Goal: Transaction & Acquisition: Obtain resource

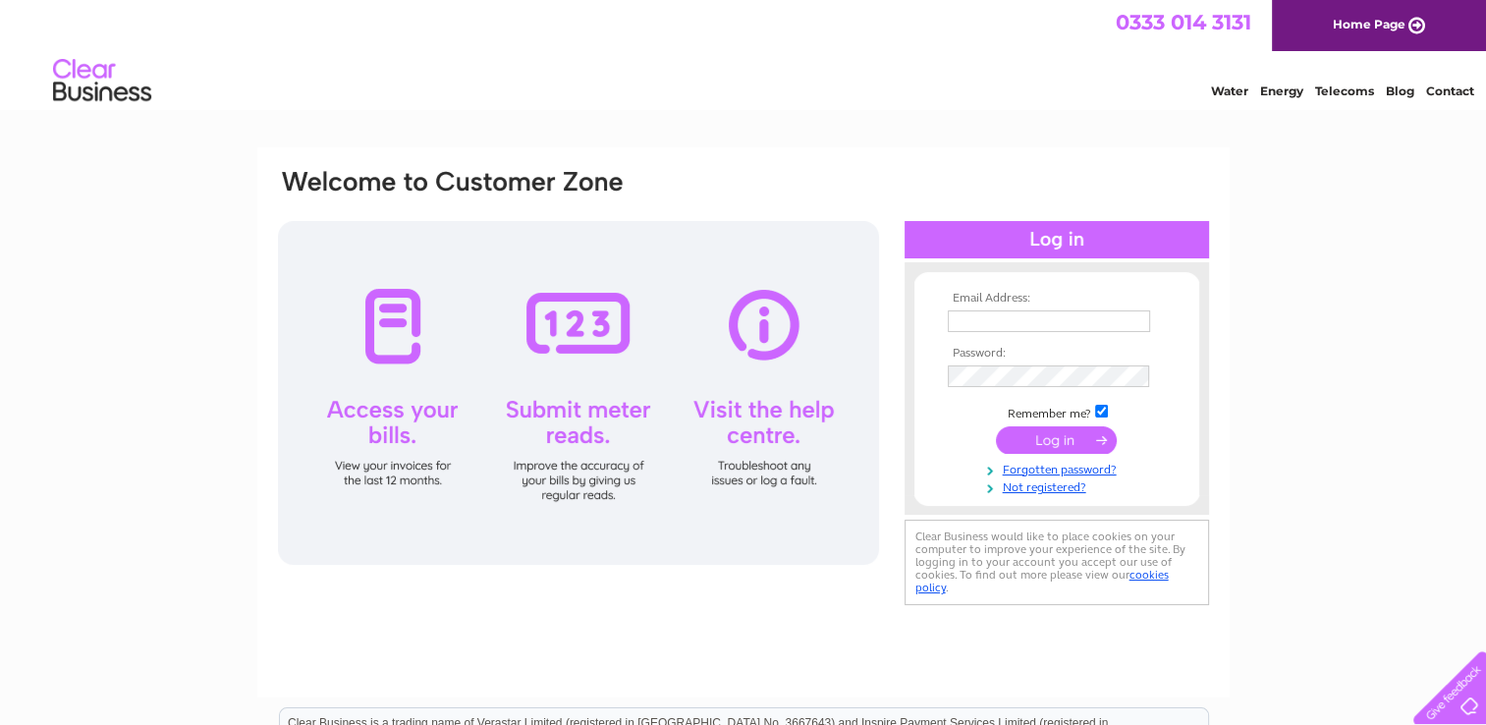
type input "[EMAIL_ADDRESS][DOMAIN_NAME]"
click at [1038, 434] on input "submit" at bounding box center [1056, 439] width 121 height 27
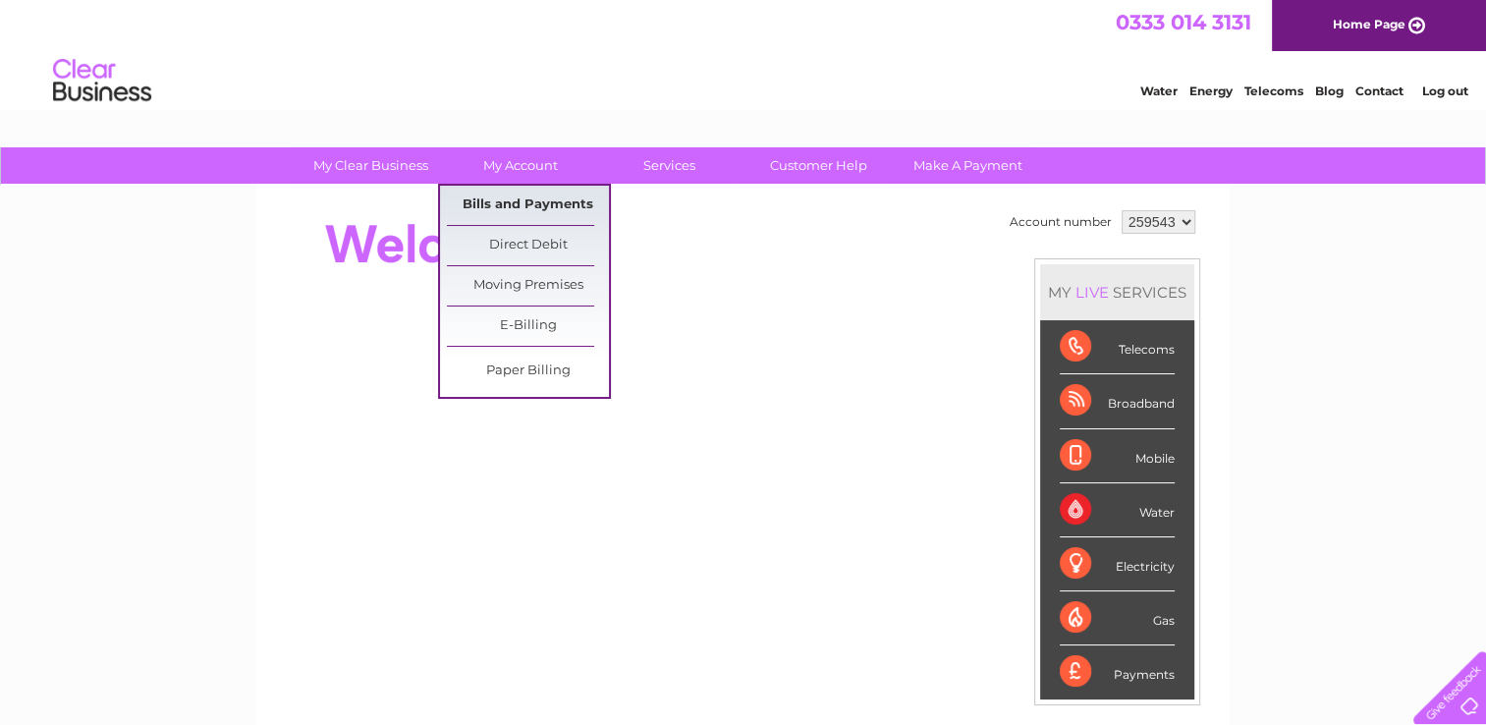
click at [507, 201] on link "Bills and Payments" at bounding box center [528, 205] width 162 height 39
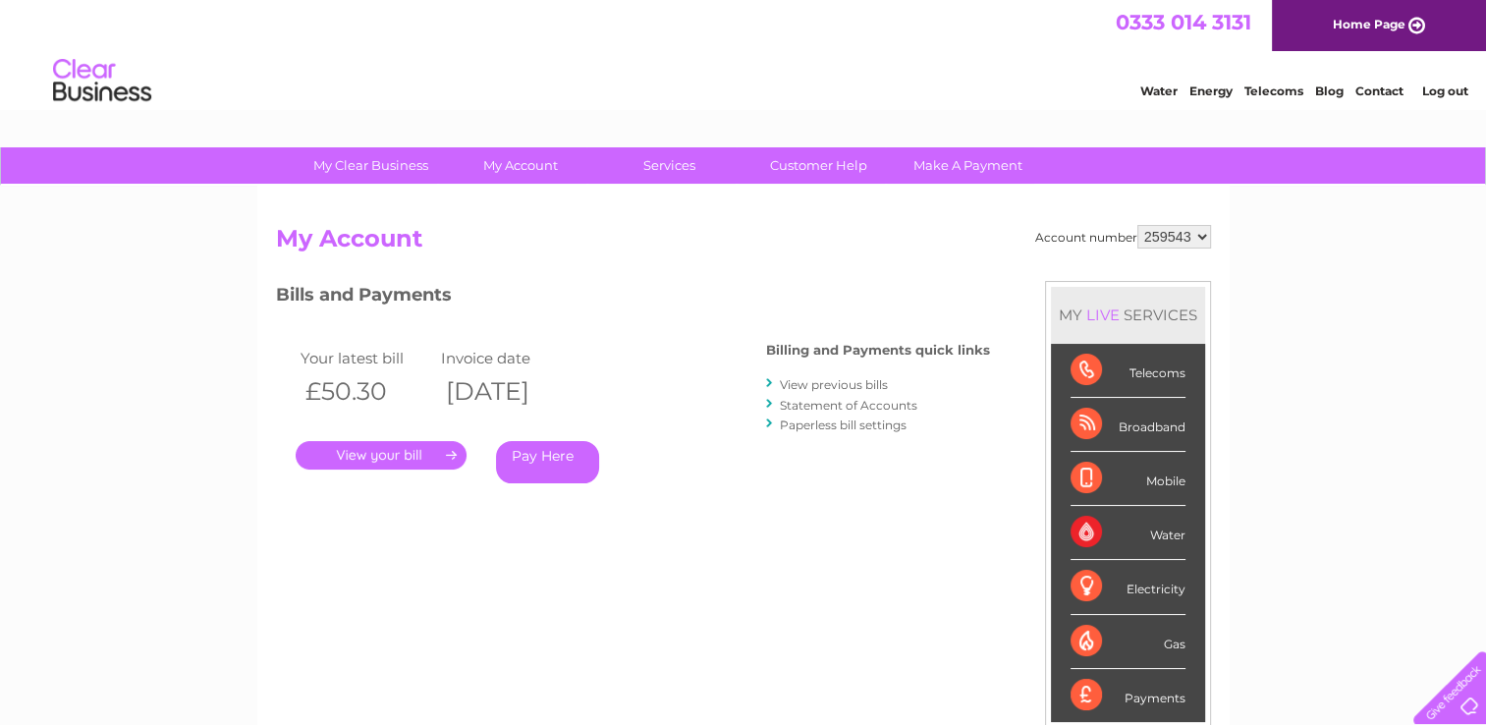
click at [372, 454] on link "." at bounding box center [381, 455] width 171 height 28
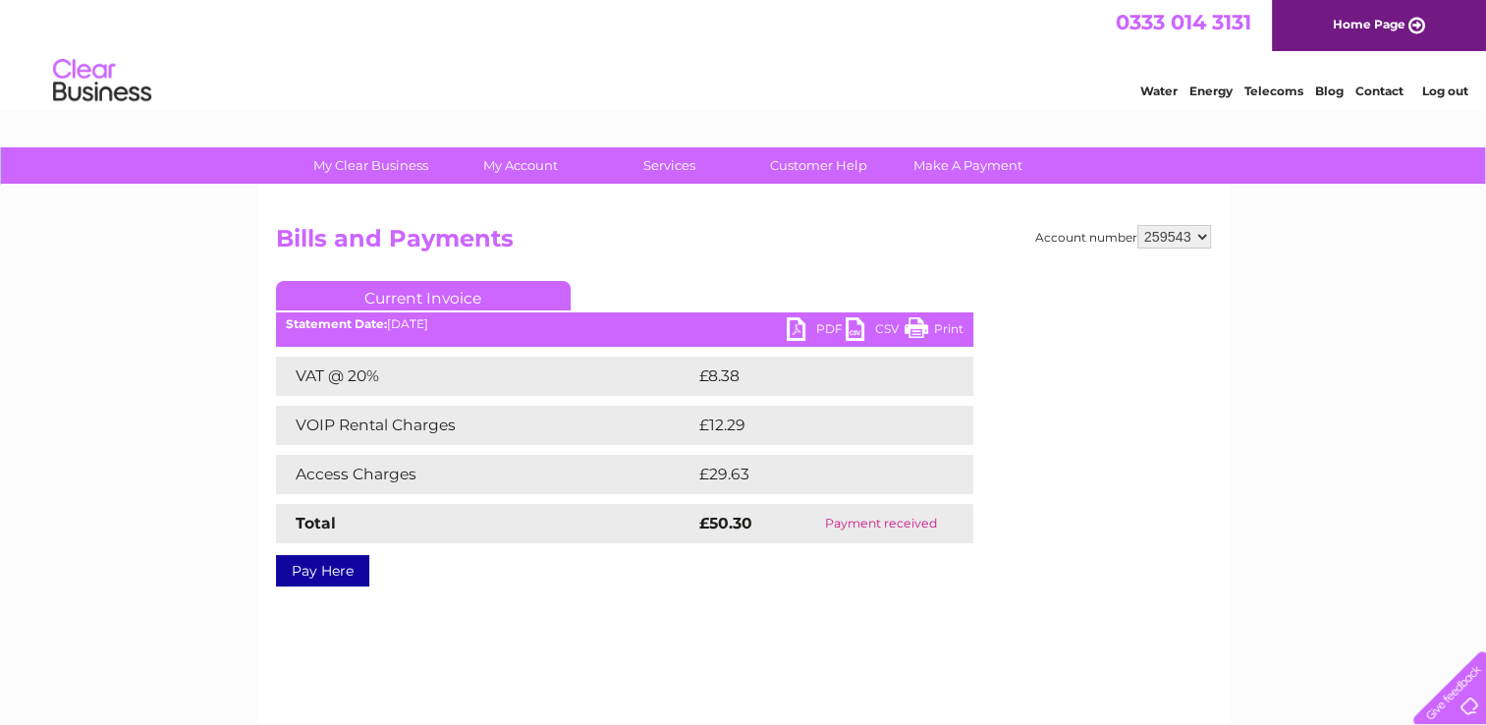
click at [768, 372] on td "£8.38" at bounding box center [810, 375] width 233 height 39
click at [919, 326] on link "Print" at bounding box center [933, 331] width 59 height 28
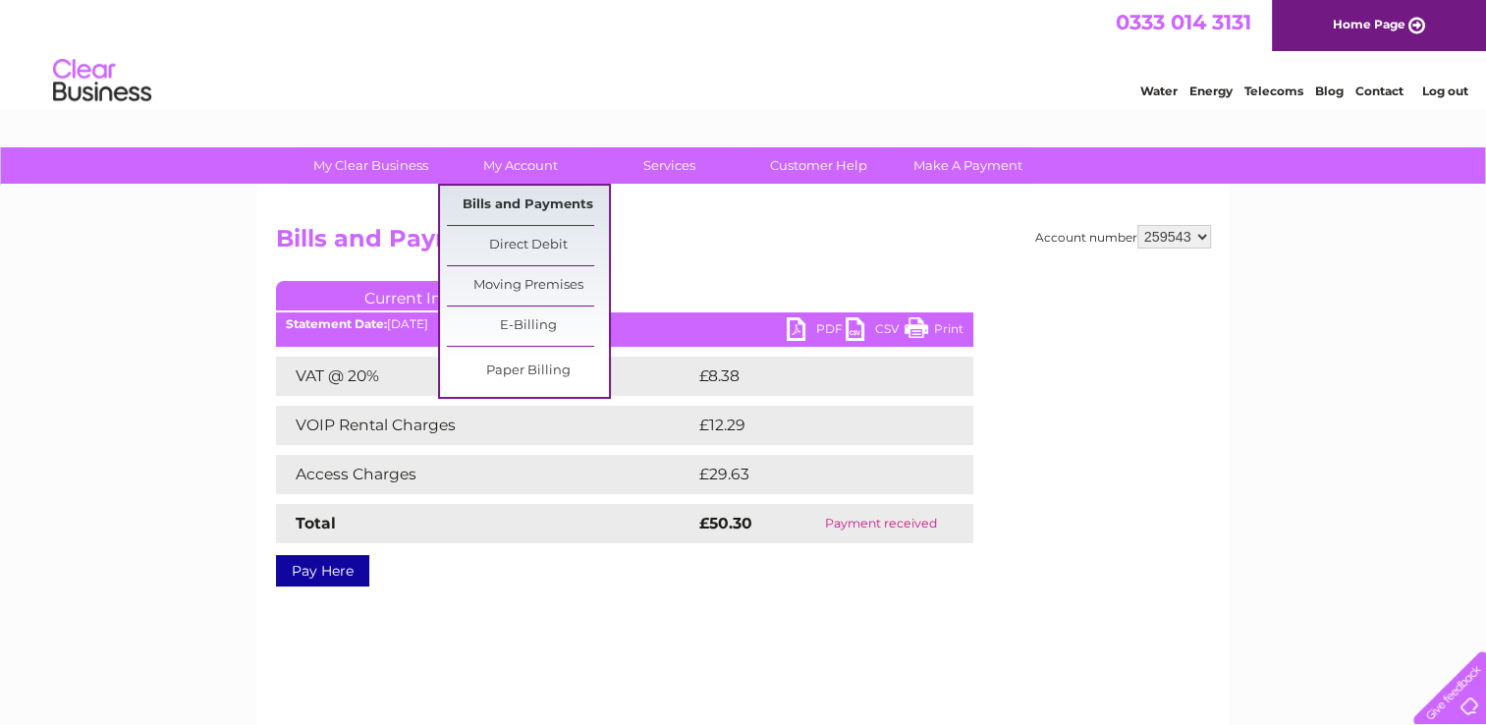
click at [523, 204] on link "Bills and Payments" at bounding box center [528, 205] width 162 height 39
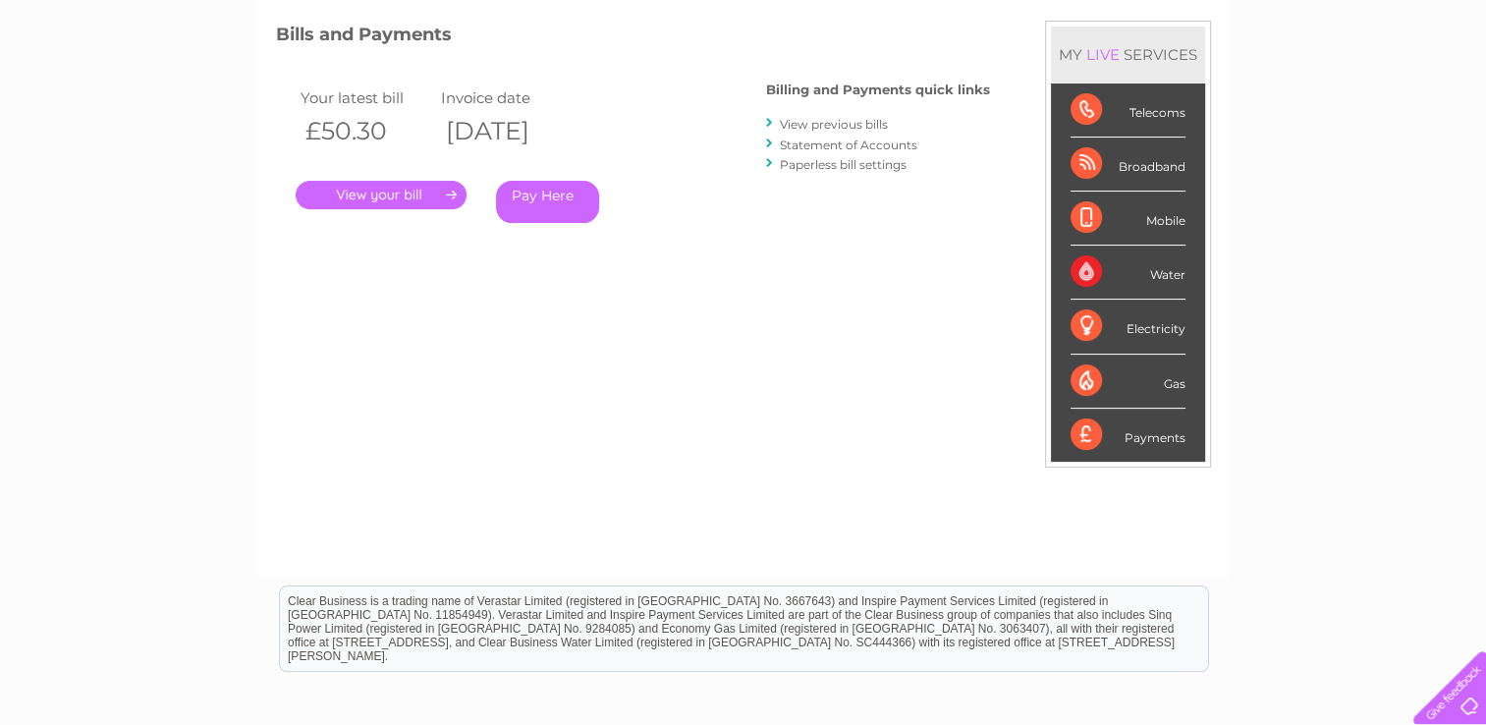
scroll to position [295, 0]
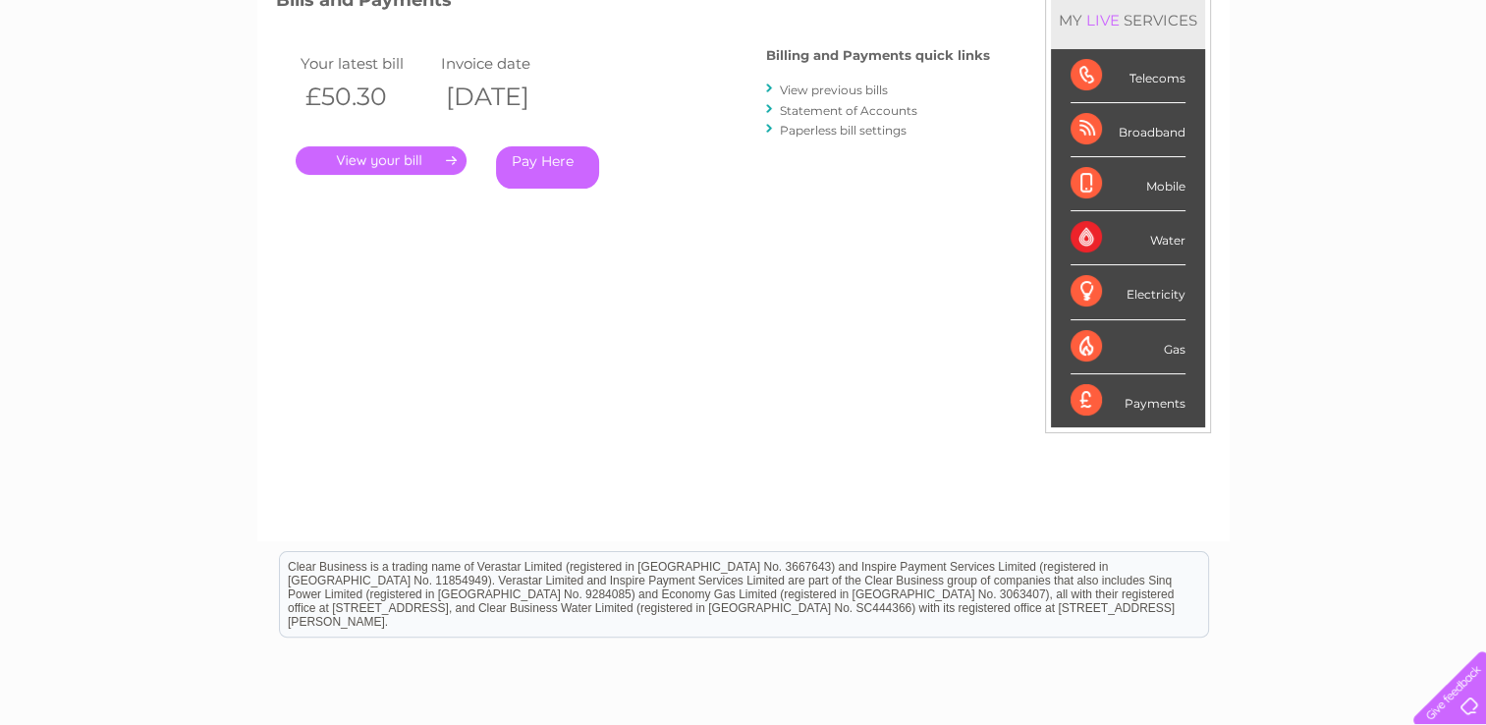
click at [365, 156] on link "." at bounding box center [381, 160] width 171 height 28
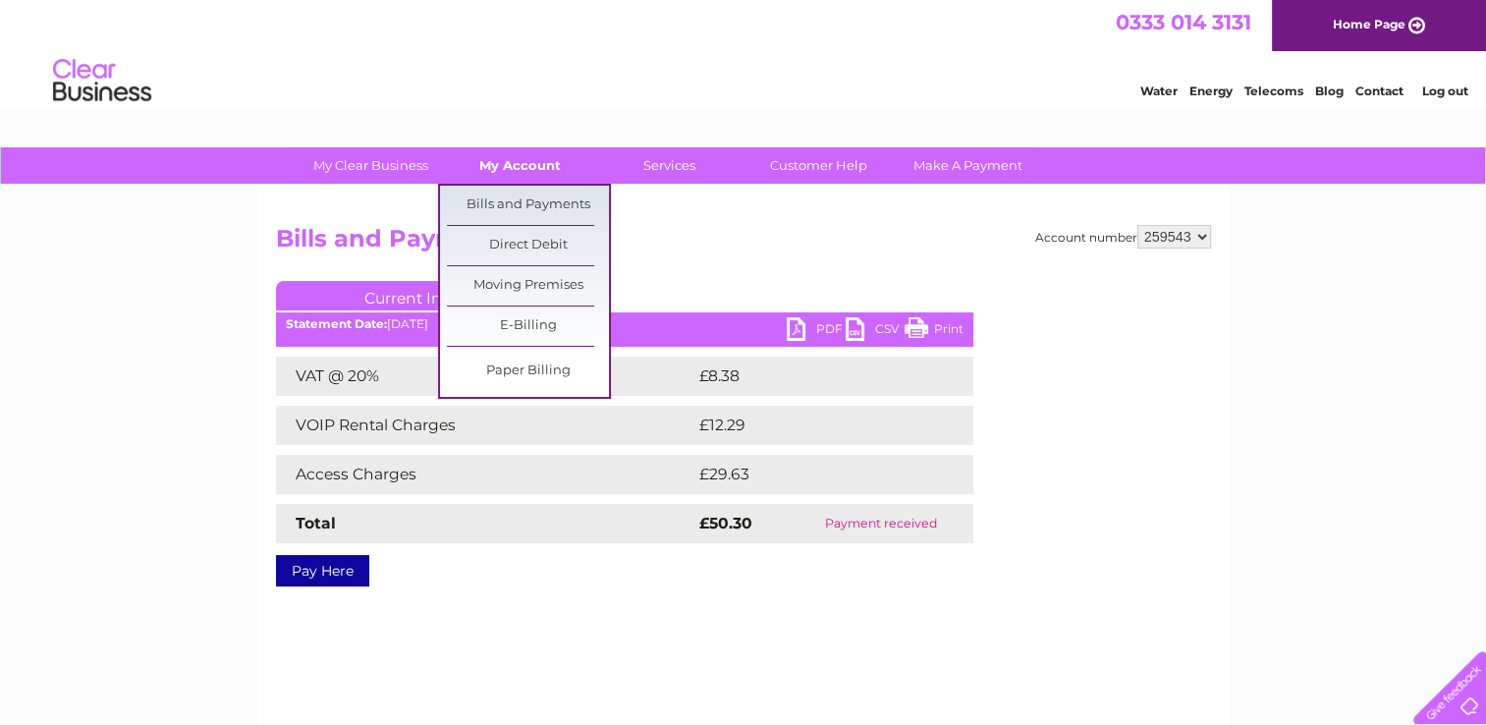
click at [517, 162] on link "My Account" at bounding box center [520, 165] width 162 height 36
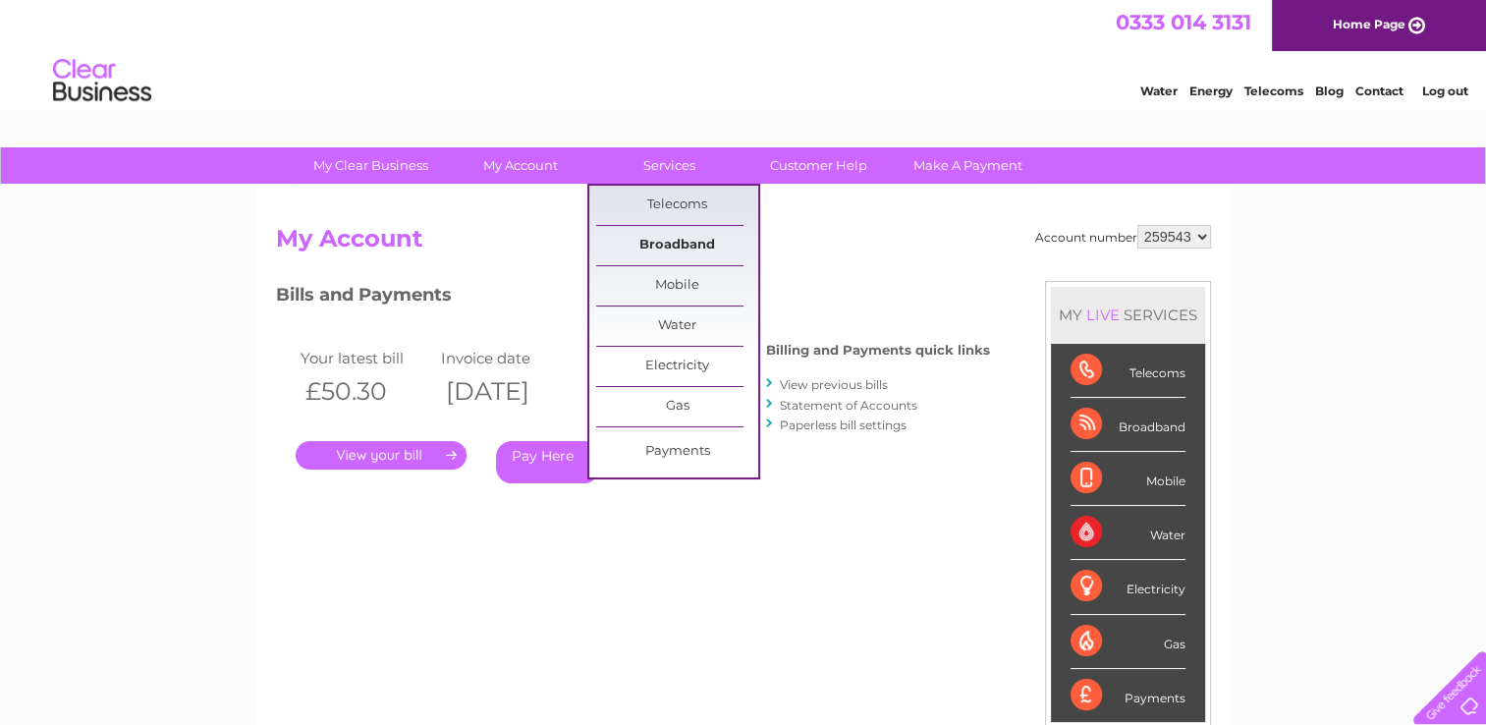
click at [666, 240] on link "Broadband" at bounding box center [677, 245] width 162 height 39
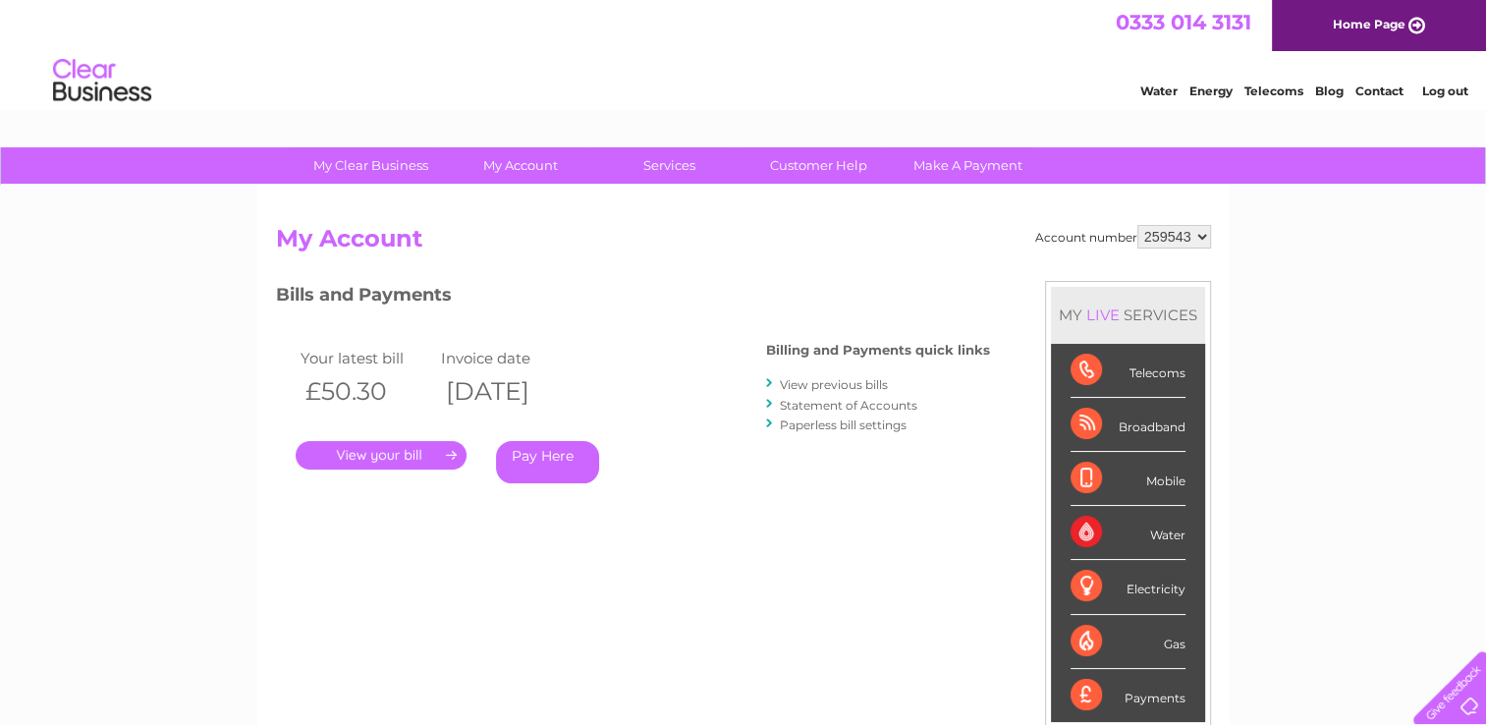
click at [814, 405] on link "Statement of Accounts" at bounding box center [848, 405] width 137 height 15
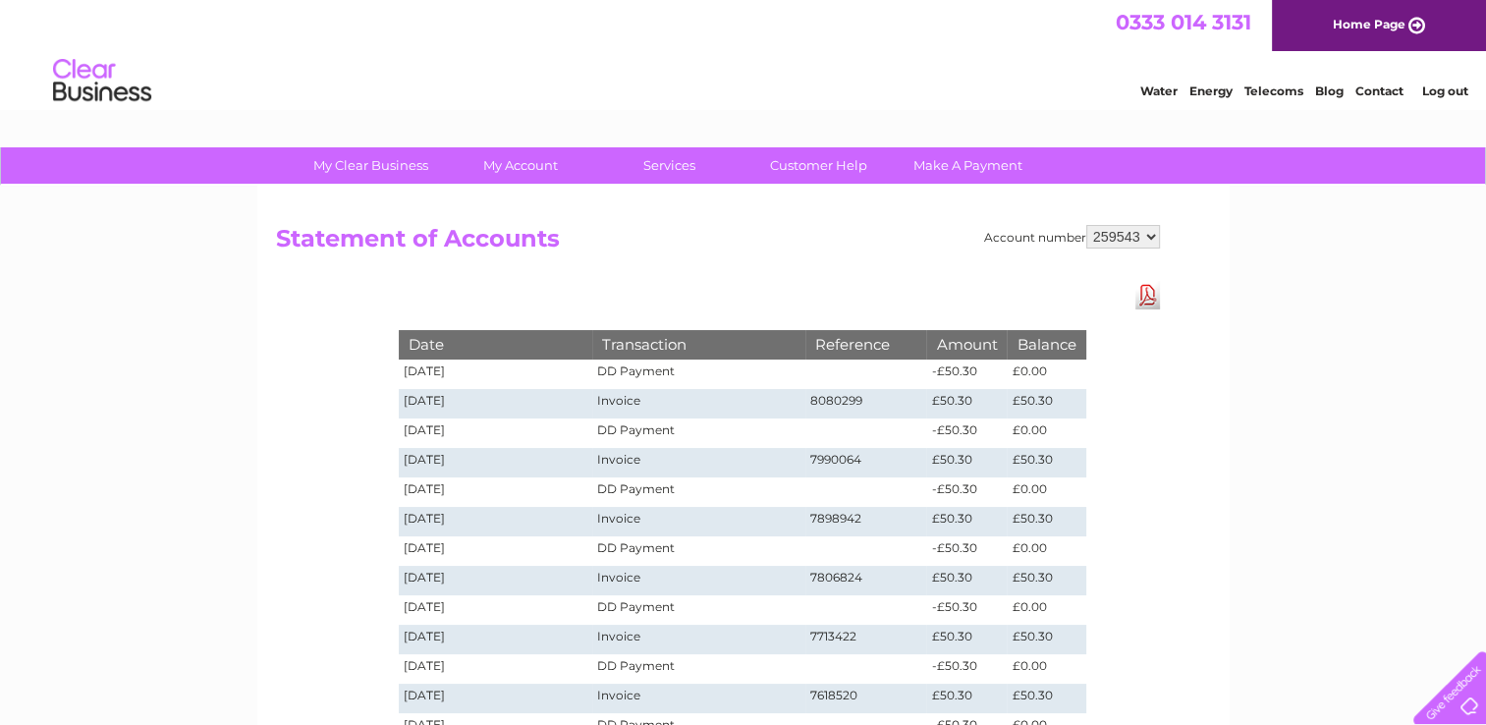
click at [1145, 298] on link "Download Pdf" at bounding box center [1147, 295] width 25 height 28
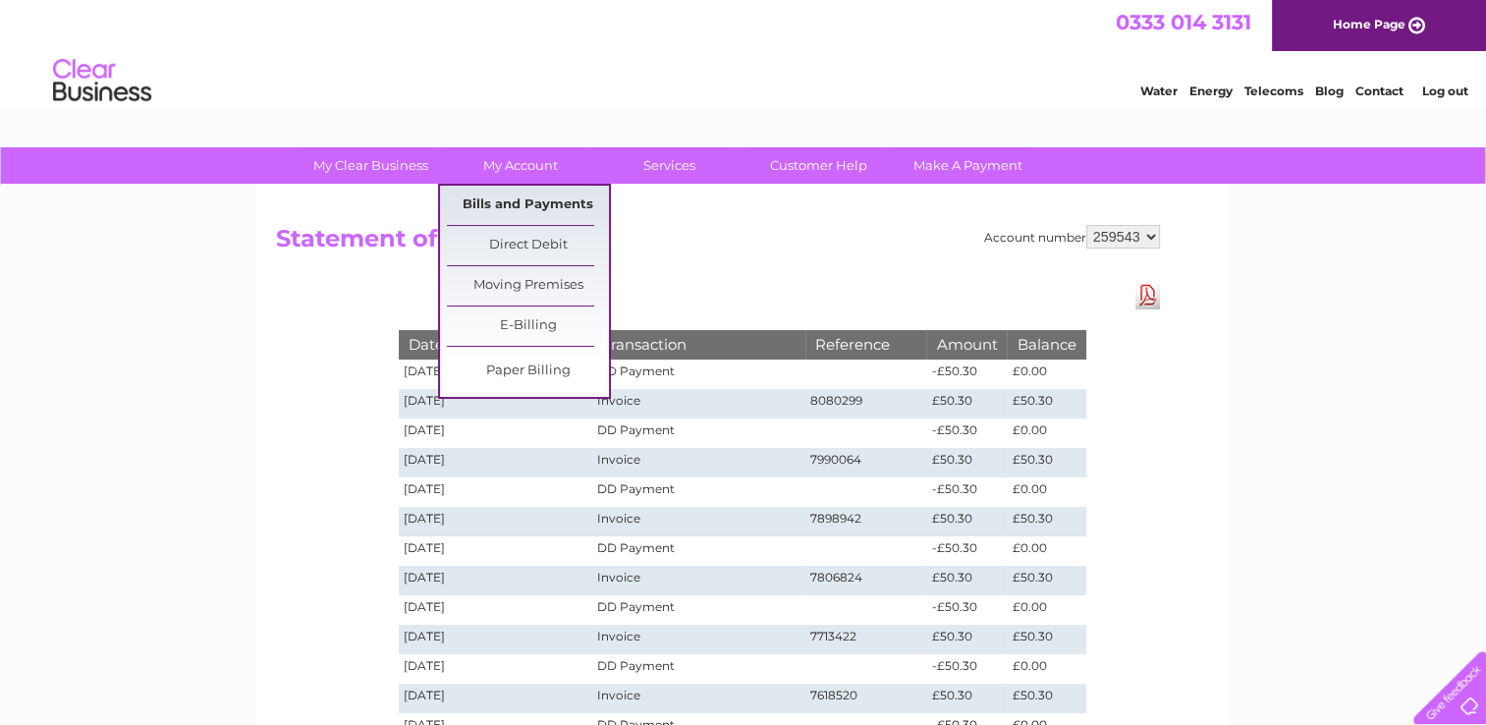
click at [514, 206] on link "Bills and Payments" at bounding box center [528, 205] width 162 height 39
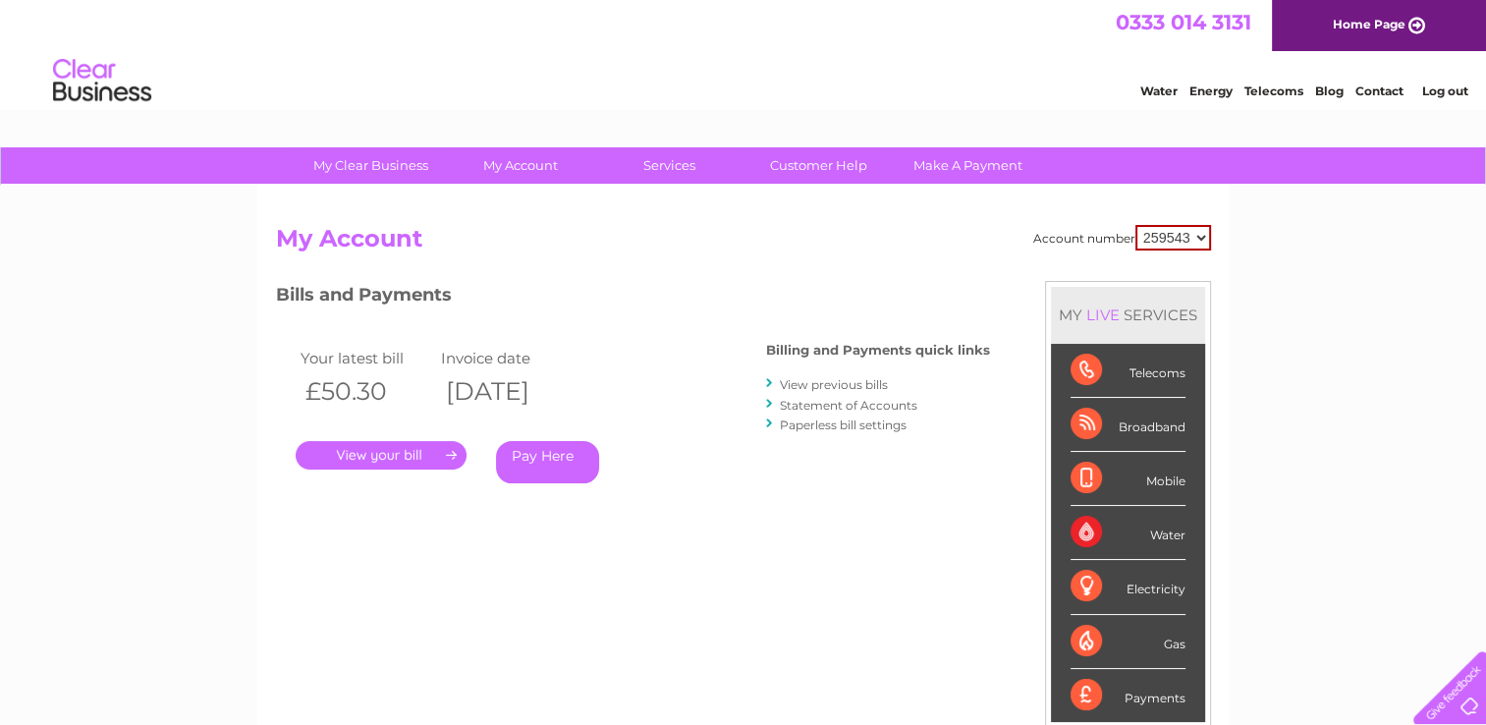
click at [389, 451] on link "." at bounding box center [381, 455] width 171 height 28
